Goal: Task Accomplishment & Management: Manage account settings

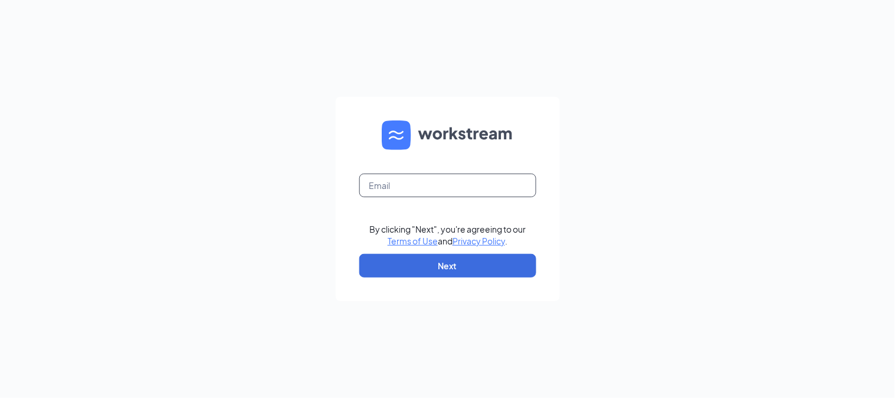
click at [461, 187] on input "text" at bounding box center [447, 185] width 177 height 24
type input "kyler@redwoodsmokeshack.com"
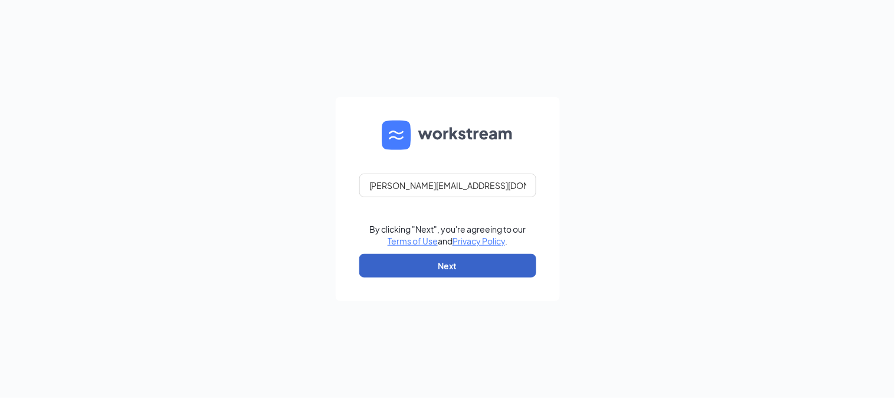
click at [457, 268] on button "Next" at bounding box center [447, 266] width 177 height 24
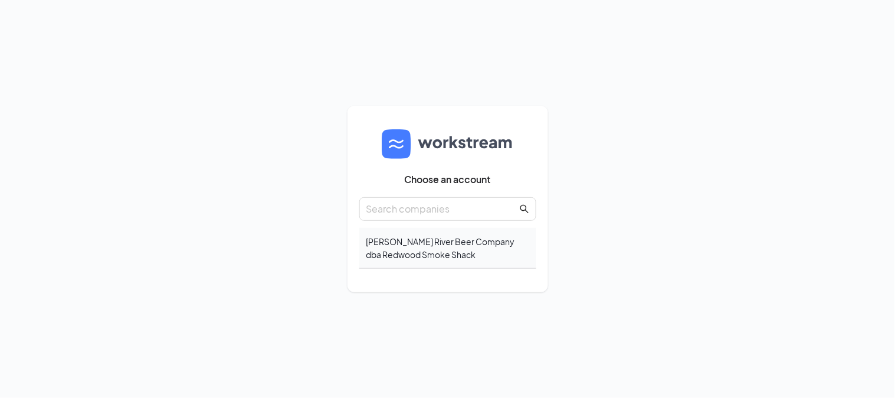
click at [432, 242] on div "Elizabeth River Beer Company dba Redwood Smoke Shack" at bounding box center [447, 248] width 177 height 41
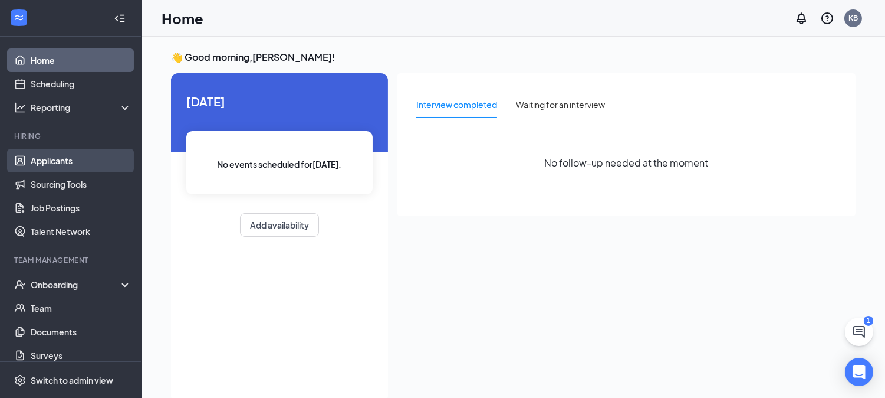
click at [71, 154] on link "Applicants" at bounding box center [81, 161] width 101 height 24
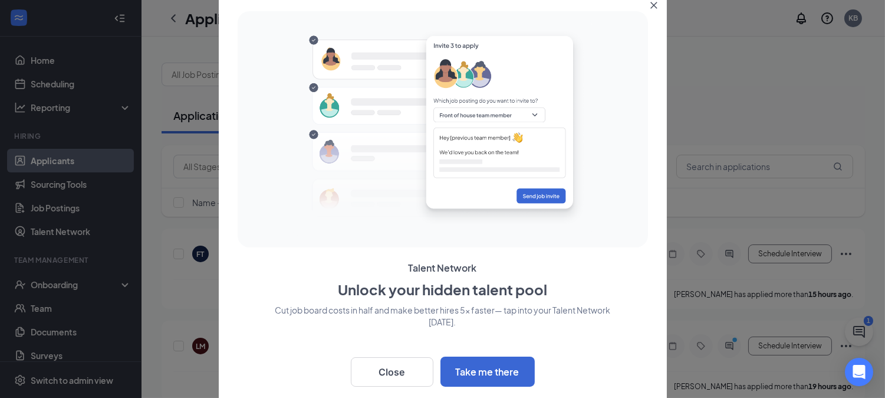
click at [651, 6] on icon "Close" at bounding box center [654, 5] width 7 height 7
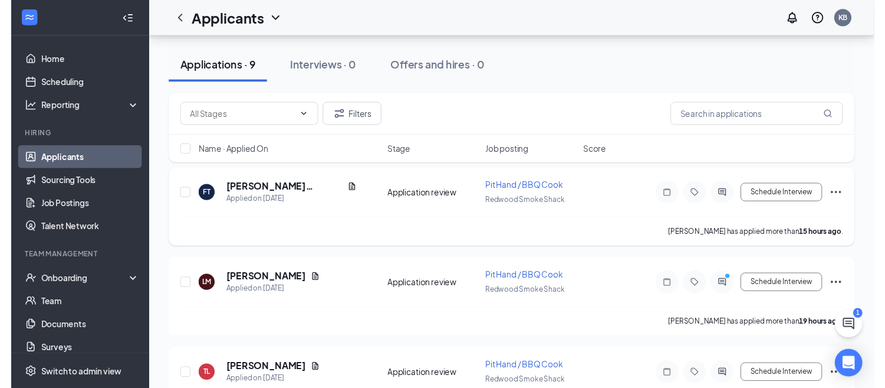
scroll to position [56, 0]
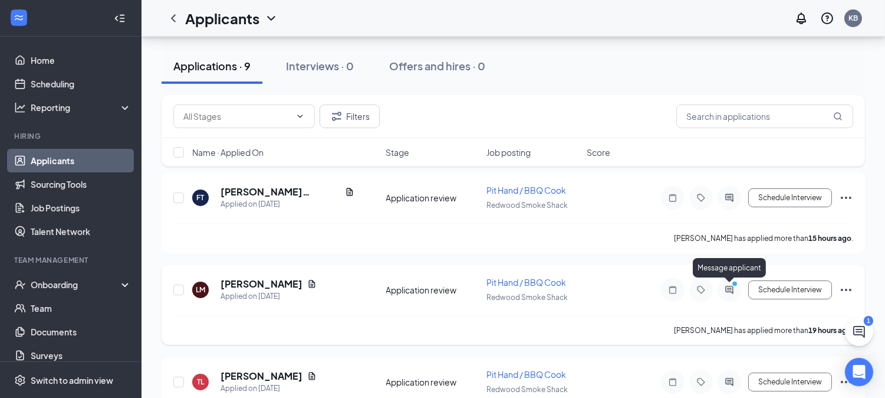
click at [729, 285] on icon "ActiveChat" at bounding box center [730, 289] width 14 height 9
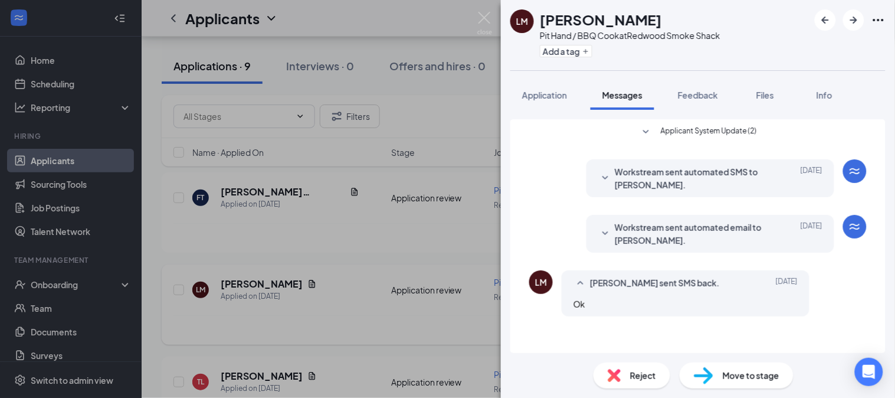
click at [452, 22] on div "LM Lowali Mitchell Pit Hand / BBQ Cook at Redwood Smoke Shack Add a tag Applica…" at bounding box center [447, 199] width 895 height 398
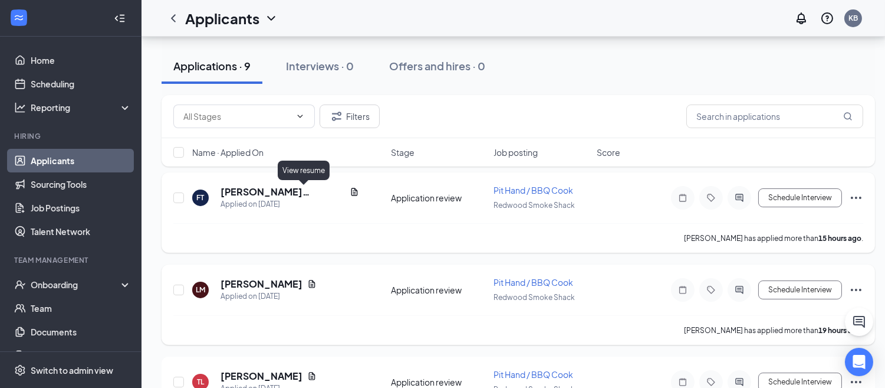
click at [350, 192] on icon "Document" at bounding box center [354, 191] width 9 height 9
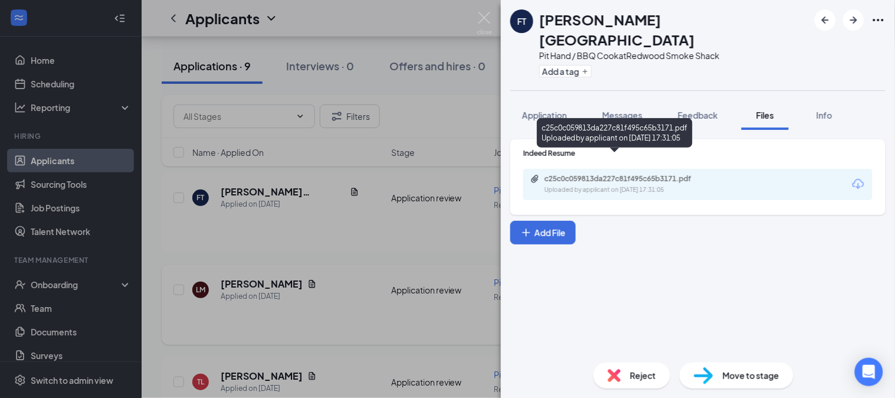
click at [573, 174] on div "c25c0c059813da227c81f495c65b3171.pdf" at bounding box center [626, 178] width 165 height 9
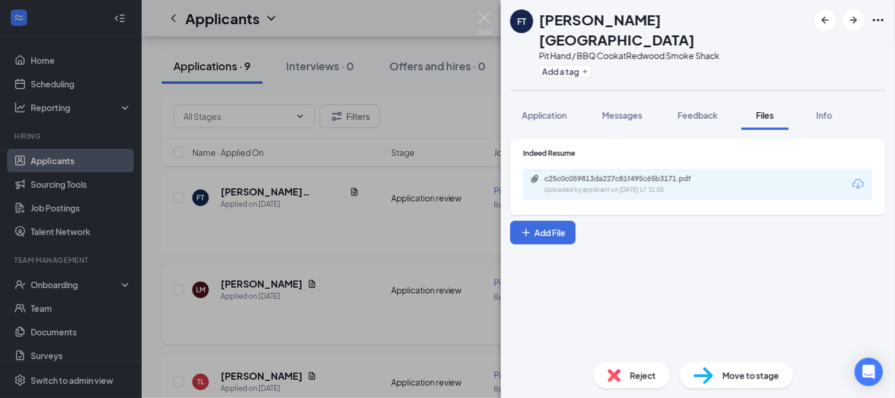
click at [437, 22] on div "FT Francisco Tripoli Pit Hand / BBQ Cook at Redwood Smoke Shack Add a tag Appli…" at bounding box center [447, 199] width 895 height 398
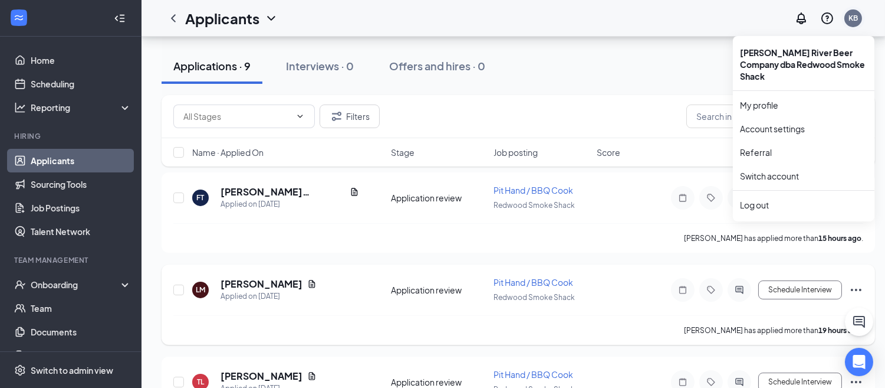
click at [860, 27] on div "KB" at bounding box center [854, 18] width 24 height 24
click at [773, 199] on div "Log out" at bounding box center [803, 205] width 127 height 12
